Goal: Information Seeking & Learning: Check status

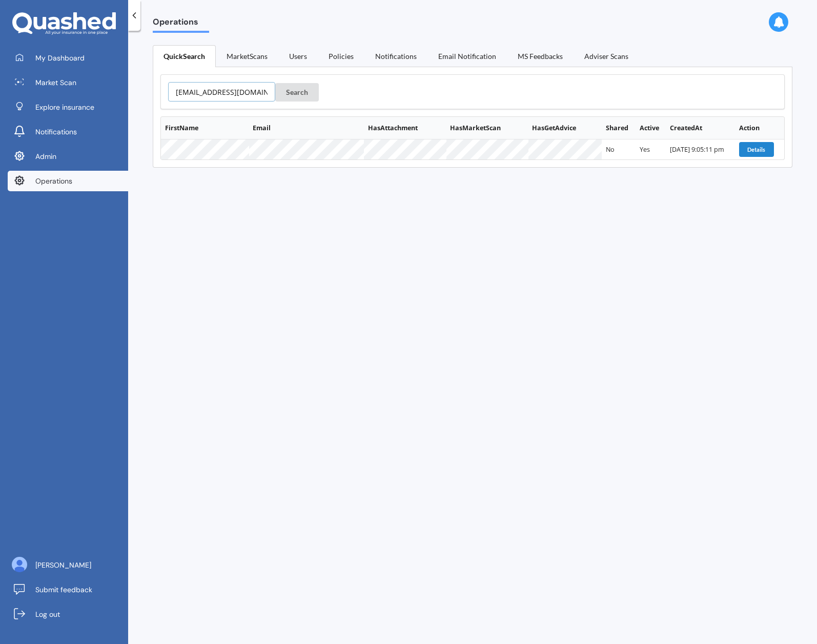
click at [213, 94] on input "[EMAIL_ADDRESS][DOMAIN_NAME]" at bounding box center [221, 91] width 107 height 19
paste input "vespalvirgin"
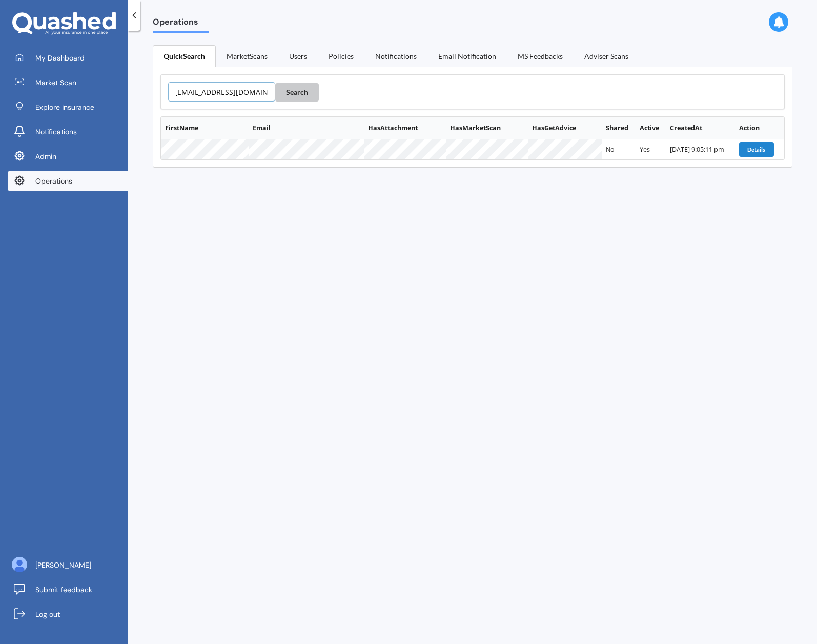
type input "vespalvirgin@gmail.com"
click at [293, 90] on button "Search" at bounding box center [297, 92] width 44 height 18
click at [752, 150] on button "Details" at bounding box center [755, 149] width 35 height 14
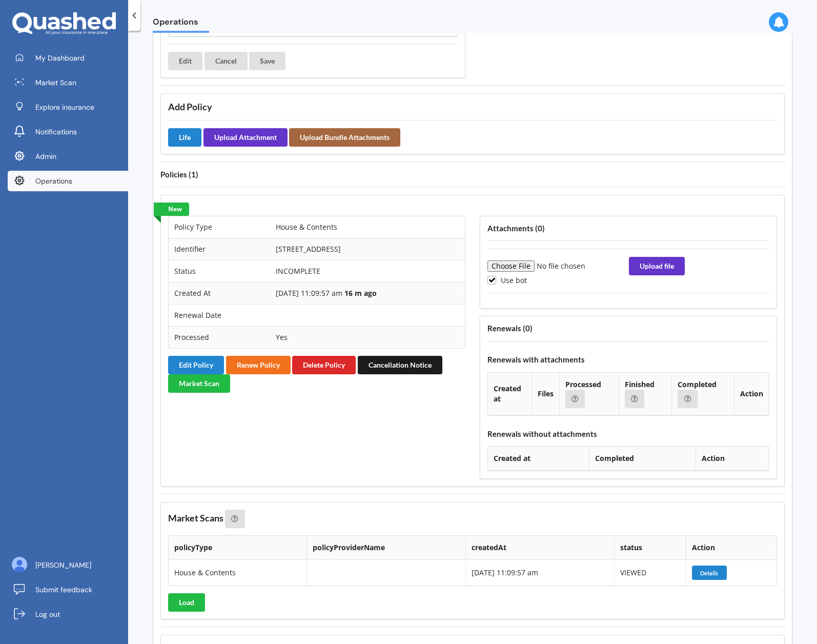
scroll to position [742, 0]
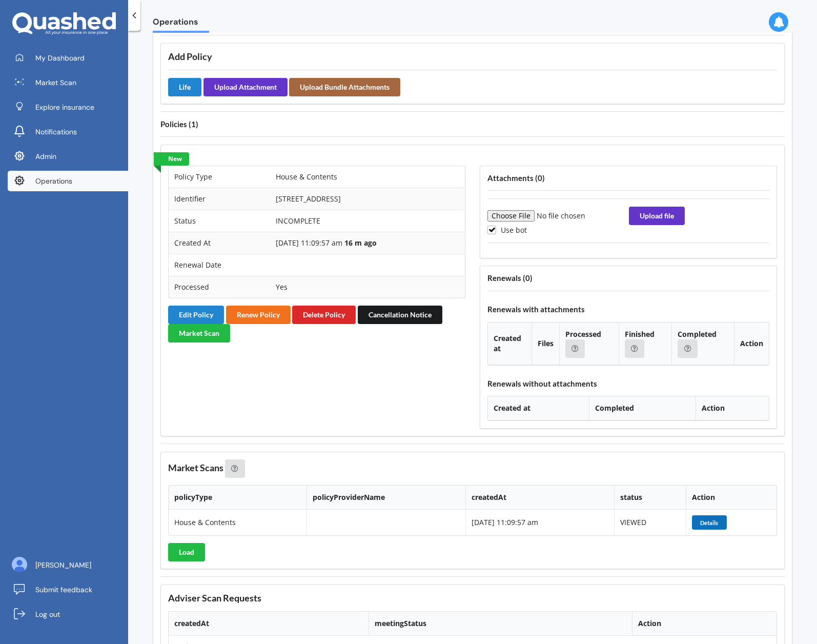
click at [697, 524] on button "Details" at bounding box center [709, 522] width 35 height 14
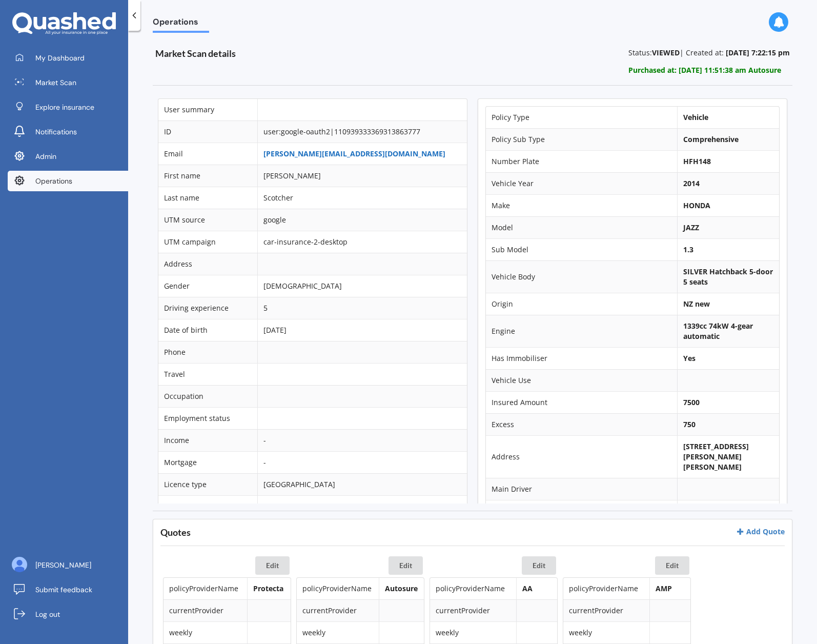
click at [296, 154] on link "[PERSON_NAME][EMAIL_ADDRESS][DOMAIN_NAME]" at bounding box center [354, 154] width 182 height 10
